Goal: Information Seeking & Learning: Learn about a topic

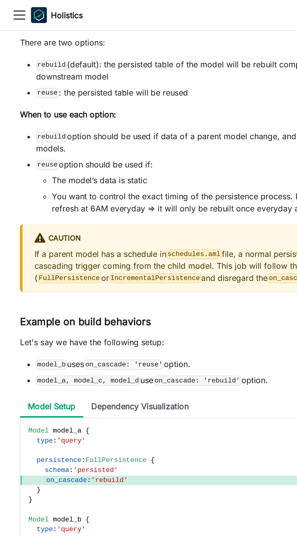
scroll to position [2770, 0]
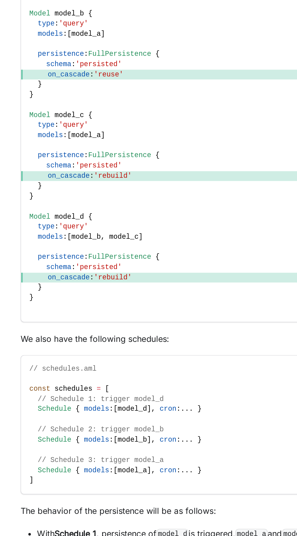
scroll to position [2988, 0]
